Goal: Task Accomplishment & Management: Manage account settings

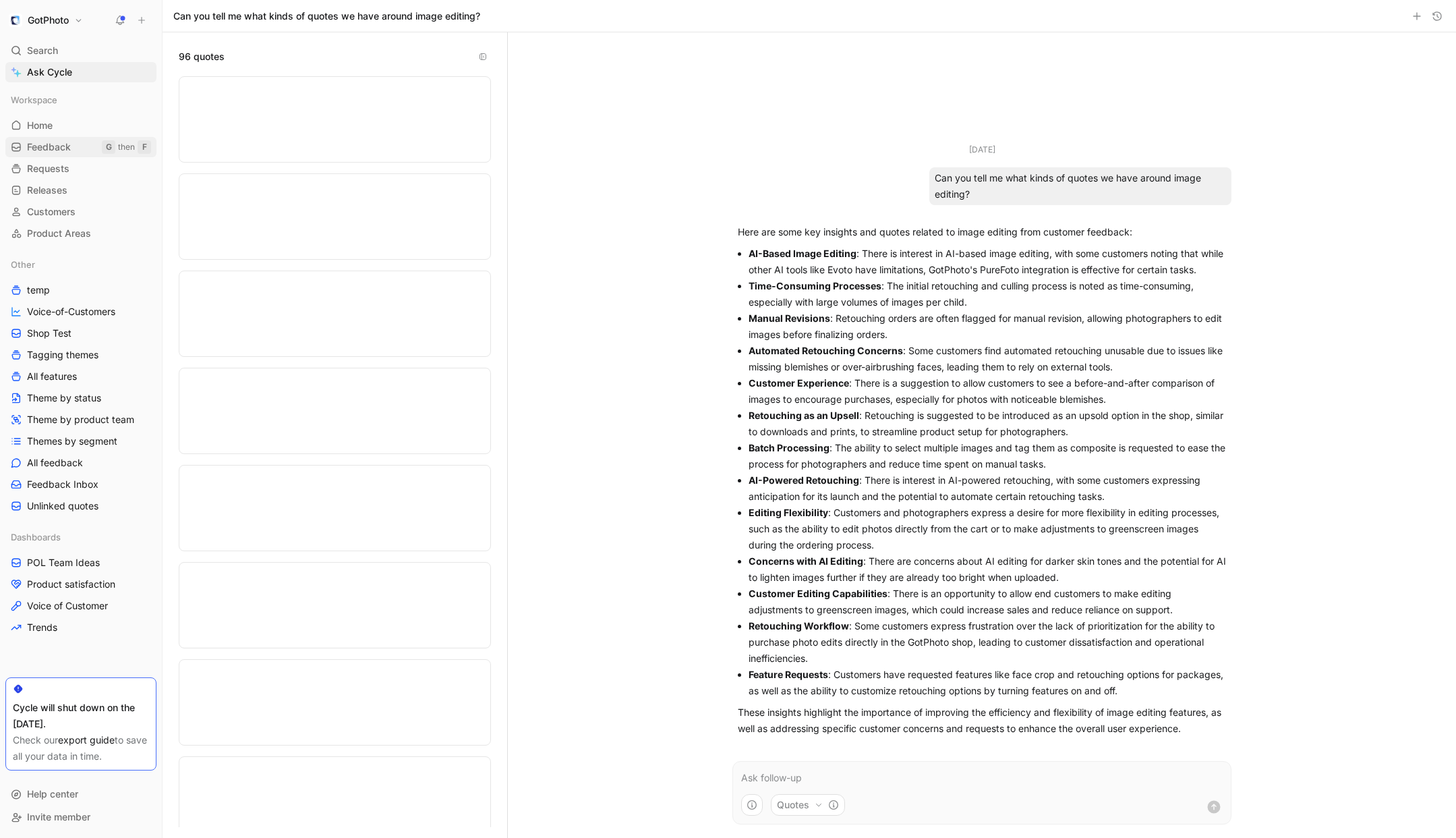
scroll to position [8622, 0]
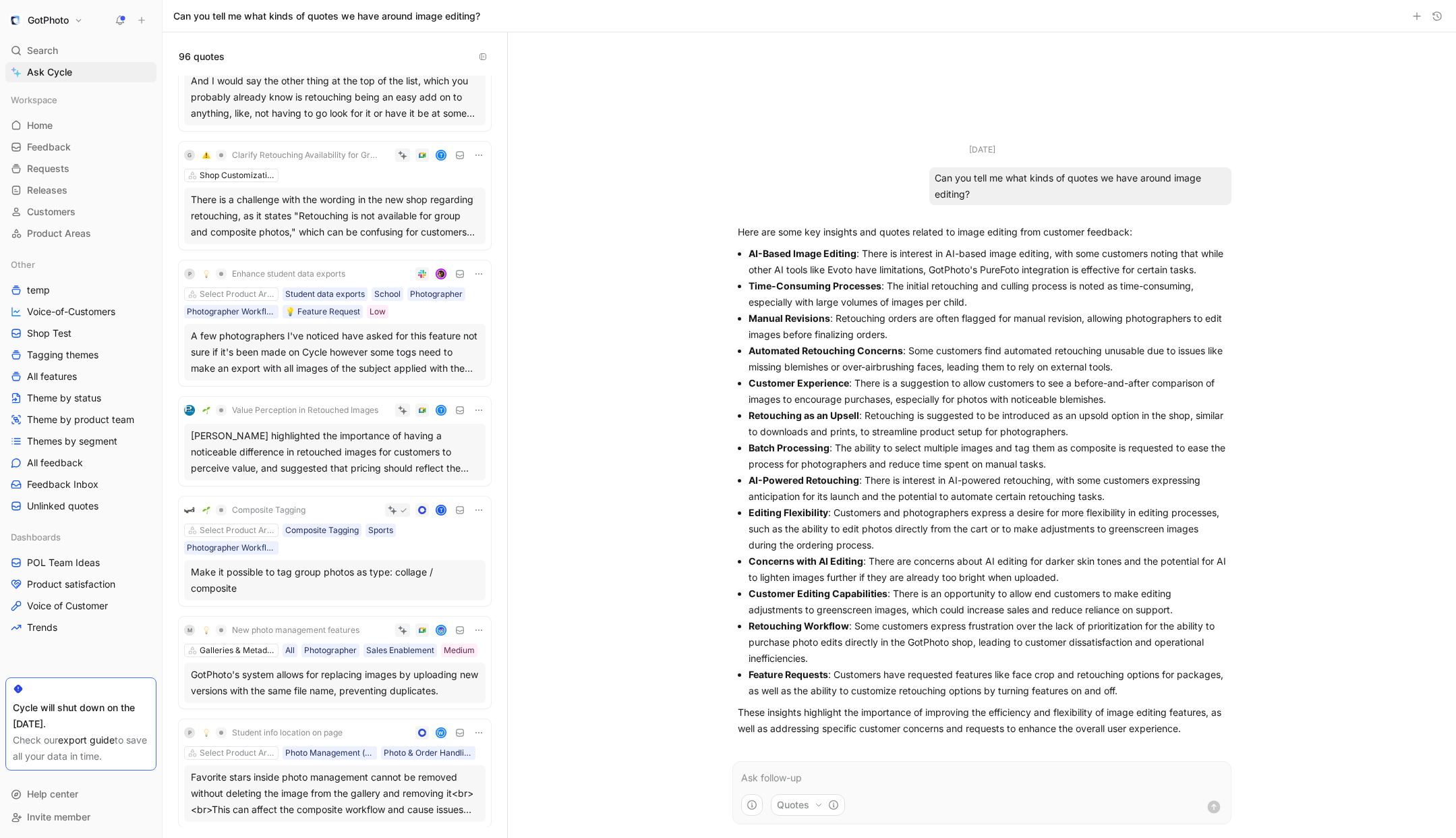
click at [79, 19] on button "GotPhoto" at bounding box center [45, 20] width 81 height 19
click at [47, 135] on div "Workspace settings G then S" at bounding box center [92, 139] width 166 height 22
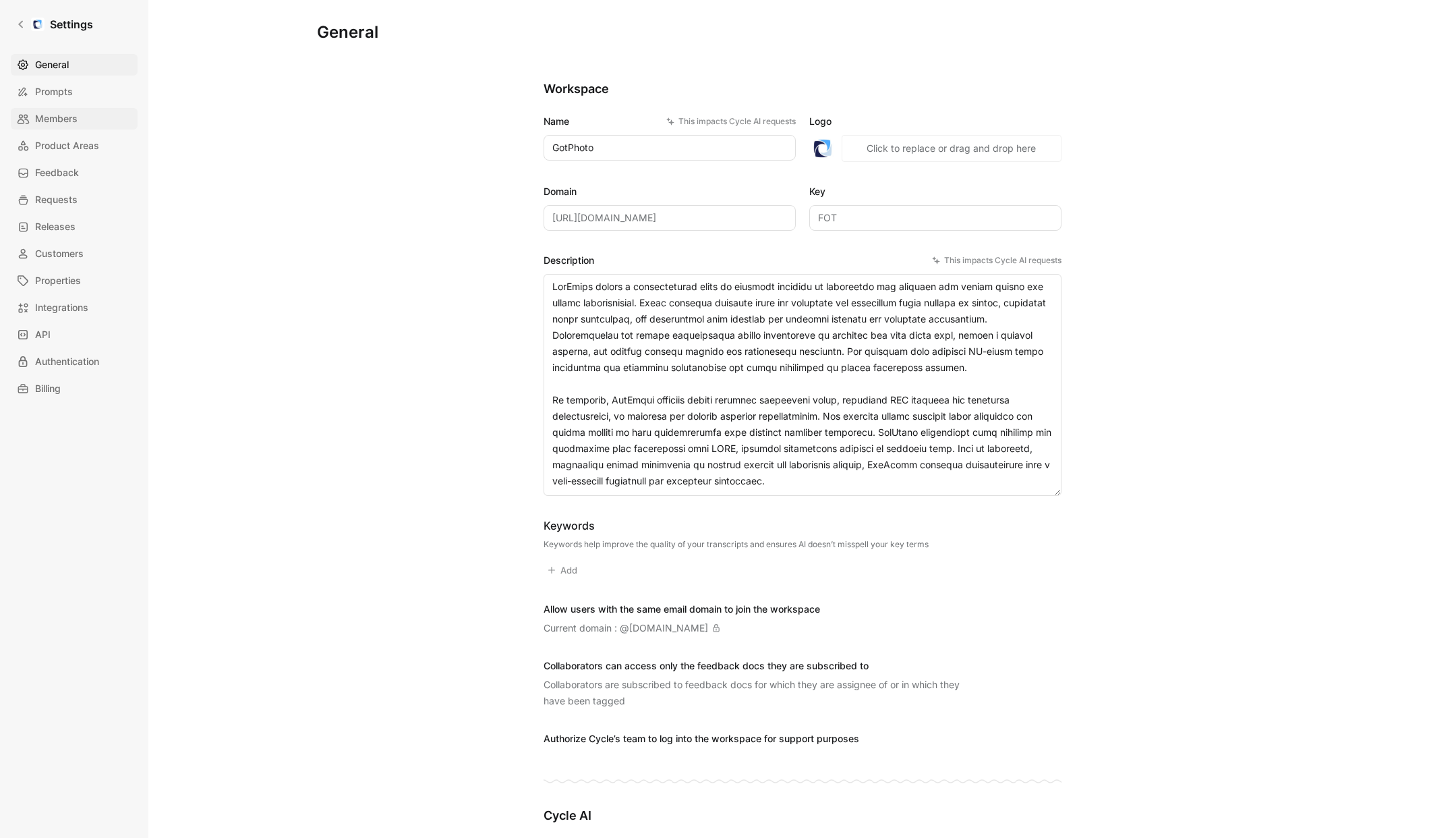
click at [52, 120] on span "Members" at bounding box center [56, 118] width 42 height 16
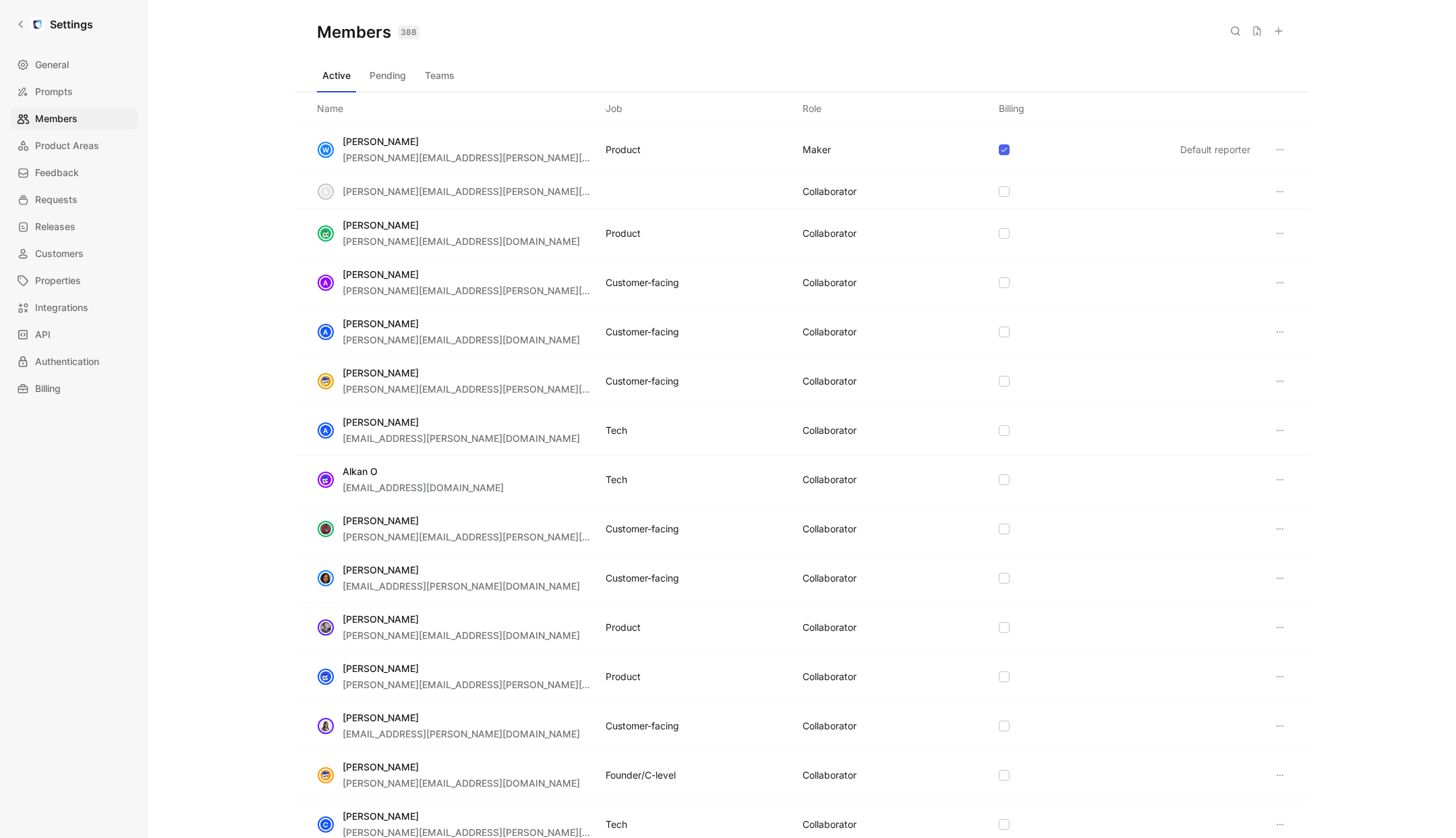
click at [1279, 32] on use at bounding box center [1279, 31] width 7 height 7
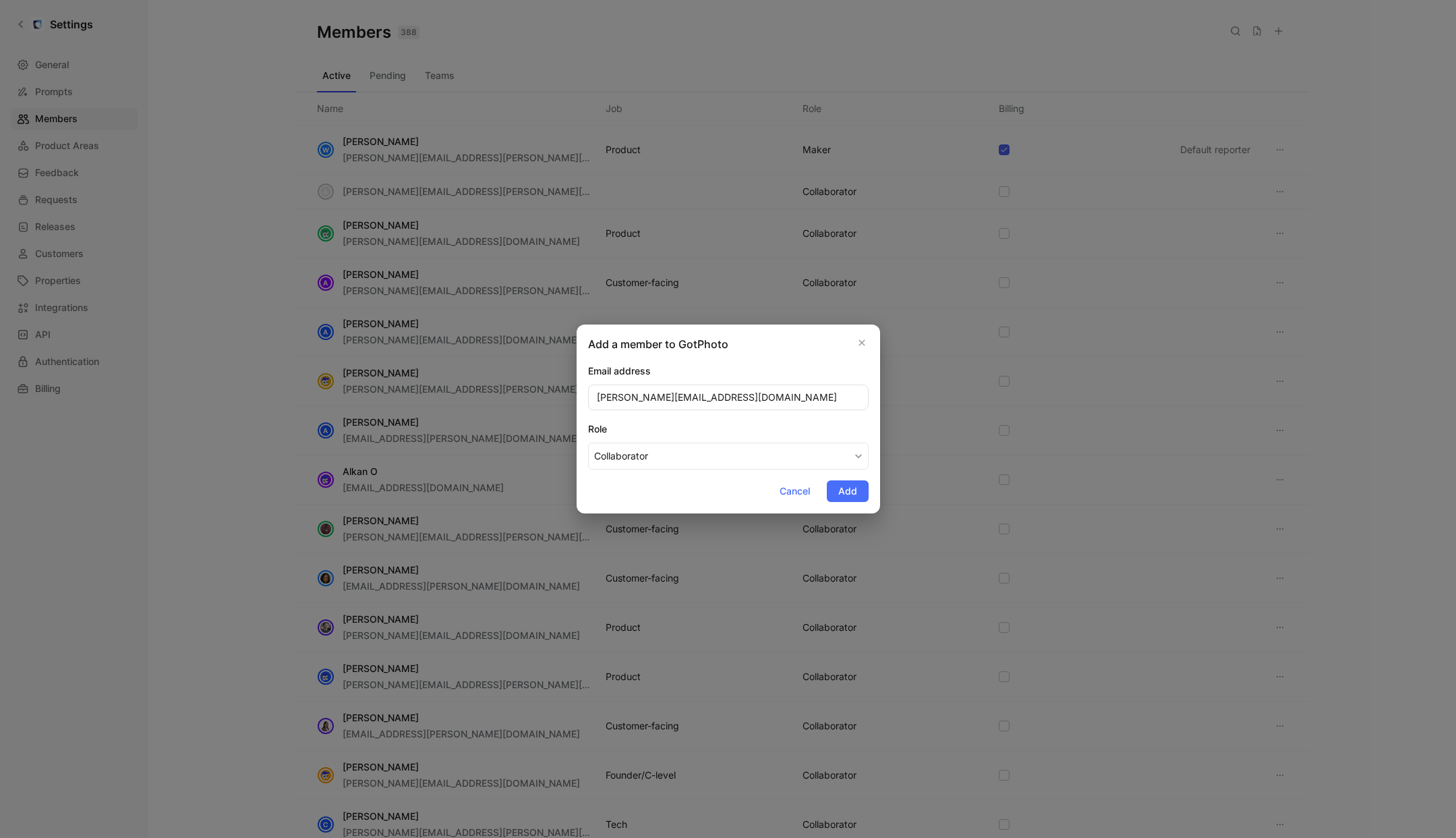
type input "[PERSON_NAME][EMAIL_ADDRESS][DOMAIN_NAME]"
click at [852, 431] on div "Role" at bounding box center [728, 428] width 281 height 16
click at [852, 442] on button "Collaborator" at bounding box center [728, 456] width 281 height 27
click at [843, 491] on span "Add" at bounding box center [847, 491] width 19 height 16
